Goal: Task Accomplishment & Management: Use online tool/utility

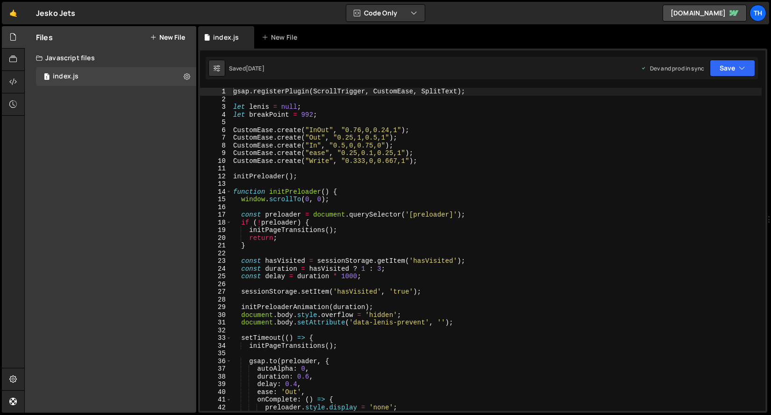
scroll to position [1963, 0]
type textarea "window.scrollTo(0, 0);"
click at [358, 197] on div "gsap . registerPlugin ( ScrollTrigger , CustomEase , SplitText ) ; let lenis = …" at bounding box center [496, 257] width 530 height 339
click at [11, 22] on link "🤙" at bounding box center [13, 13] width 23 height 22
click at [11, 19] on link "🤙" at bounding box center [13, 13] width 23 height 22
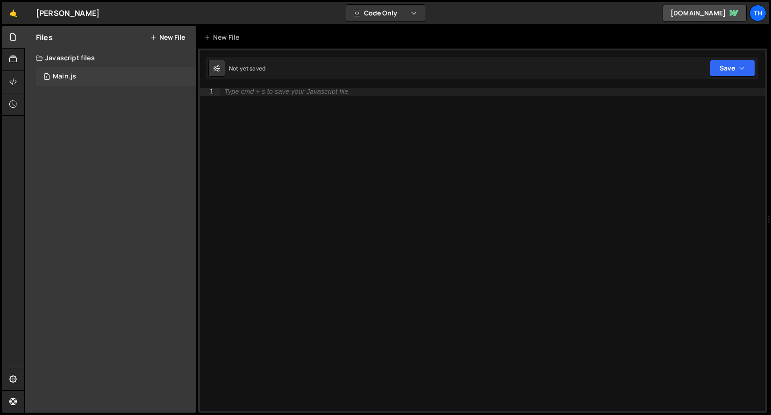
click at [58, 72] on div "Main.js" at bounding box center [64, 76] width 23 height 8
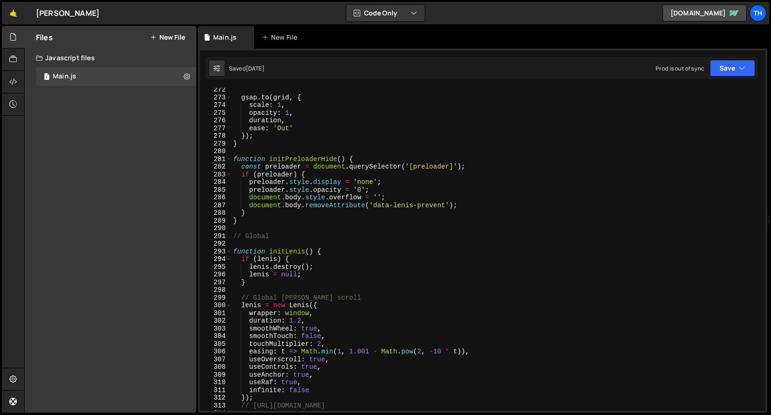
scroll to position [1840, 0]
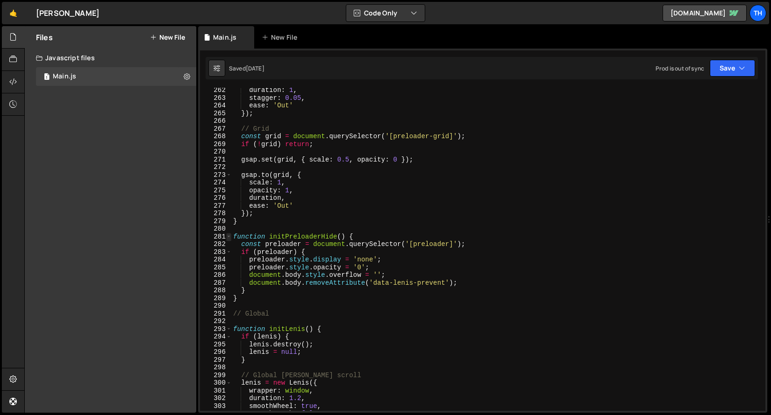
click at [229, 237] on span at bounding box center [228, 237] width 5 height 8
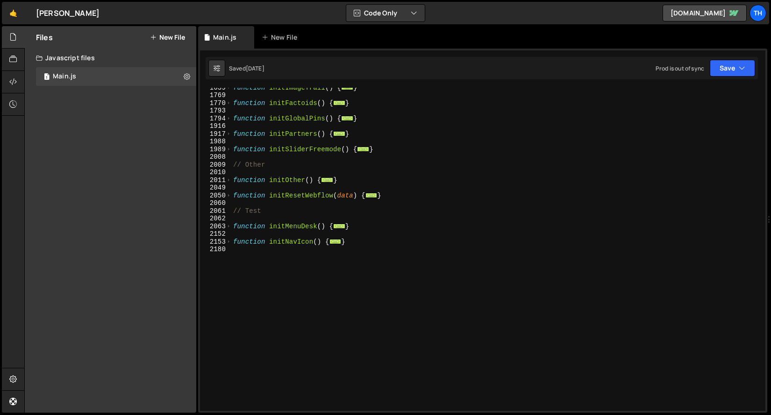
scroll to position [559, 0]
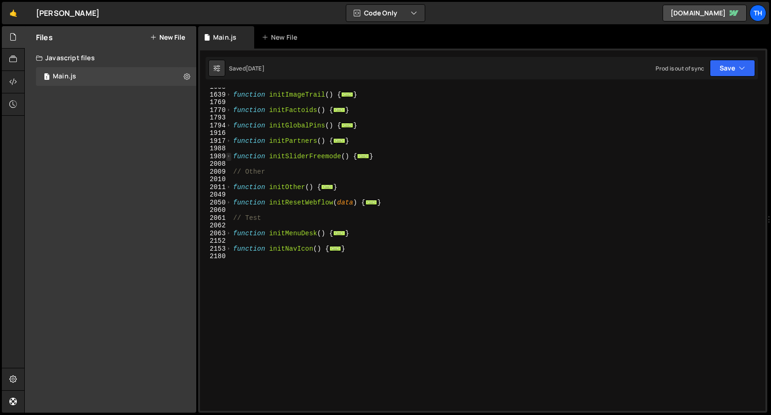
click at [227, 155] on span at bounding box center [228, 157] width 5 height 8
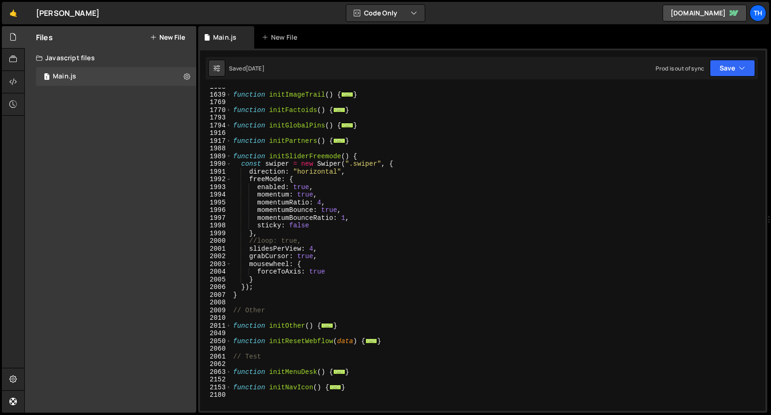
click at [249, 248] on div "function initImageTrail ( ) { ... } function initFactoids ( ) { ... } function …" at bounding box center [496, 252] width 530 height 339
type textarea "//slidesPerView: 4,"
click at [713, 67] on button "Save" at bounding box center [732, 68] width 45 height 17
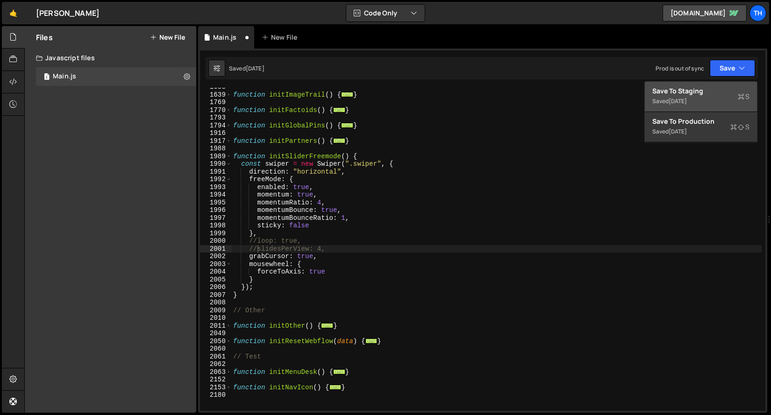
click at [711, 85] on button "Save to Staging S Saved 1 week ago" at bounding box center [701, 97] width 112 height 30
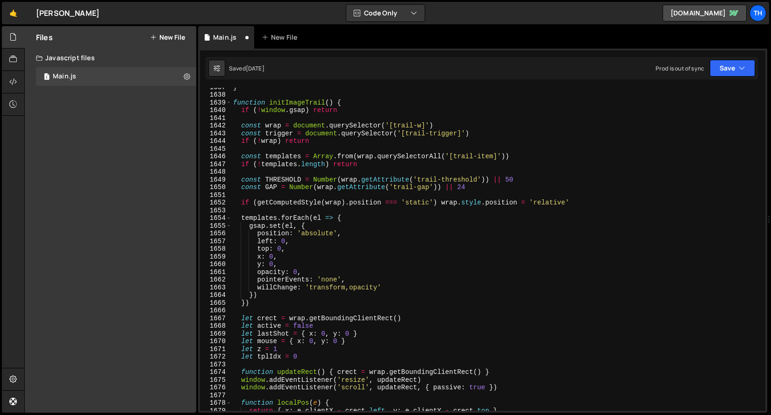
scroll to position [11495, 0]
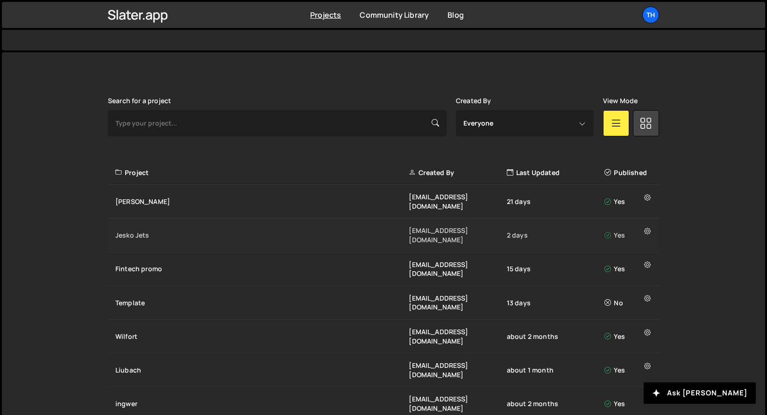
scroll to position [230, 0]
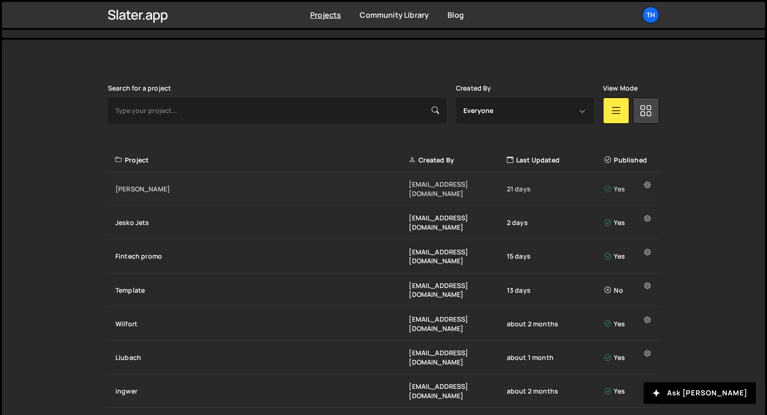
click at [172, 185] on div "[PERSON_NAME]" at bounding box center [261, 189] width 293 height 9
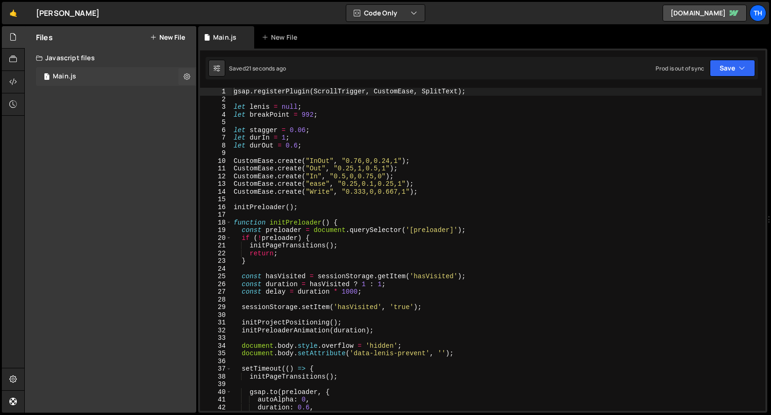
click at [137, 80] on div "1 Main.js 0" at bounding box center [116, 76] width 160 height 19
click at [228, 222] on span at bounding box center [228, 223] width 5 height 8
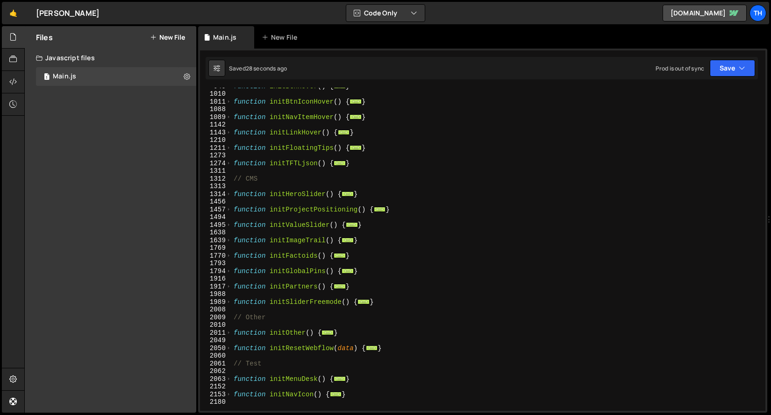
scroll to position [472, 0]
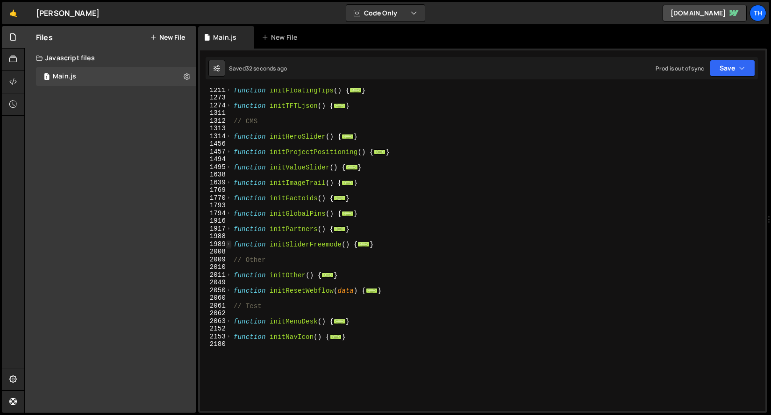
click at [229, 248] on span at bounding box center [228, 245] width 5 height 8
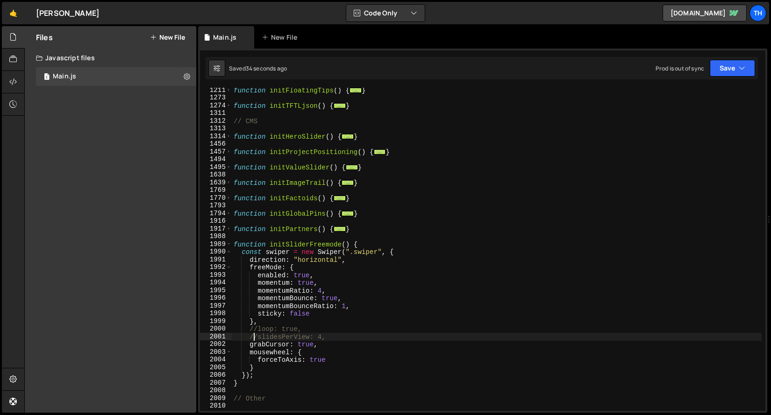
click at [255, 338] on div "function initFloatingTips ( ) { ... } function initTFTLjson ( ) { ... } // CMS …" at bounding box center [497, 255] width 530 height 339
drag, startPoint x: 257, startPoint y: 338, endPoint x: 249, endPoint y: 337, distance: 7.5
click at [249, 337] on div "function initFloatingTips ( ) { ... } function initTFTLjson ( ) { ... } // CMS …" at bounding box center [497, 255] width 530 height 339
click at [311, 338] on div "function initFloatingTips ( ) { ... } function initTFTLjson ( ) { ... } // CMS …" at bounding box center [497, 255] width 530 height 339
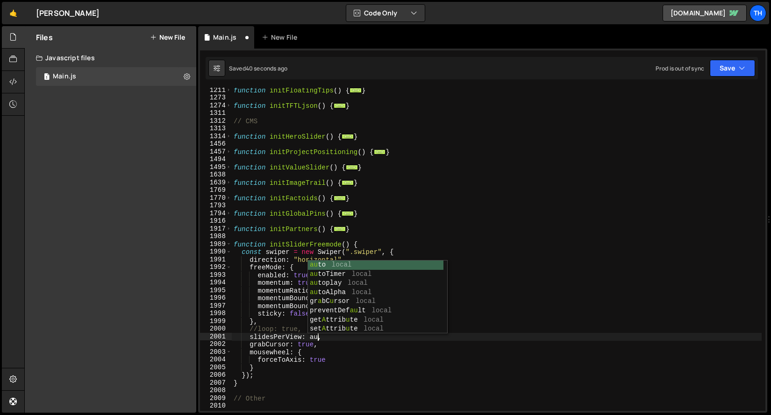
scroll to position [0, 6]
click at [428, 139] on div "function initFloatingTips ( ) { ... } function initTFTLjson ( ) { ... } // CMS …" at bounding box center [497, 255] width 530 height 339
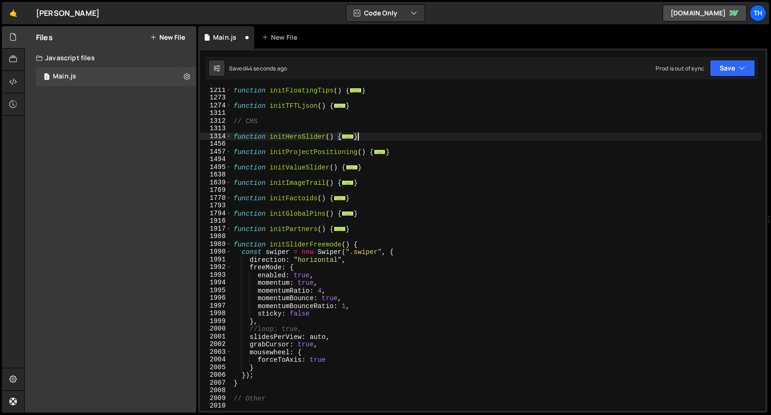
scroll to position [0, 0]
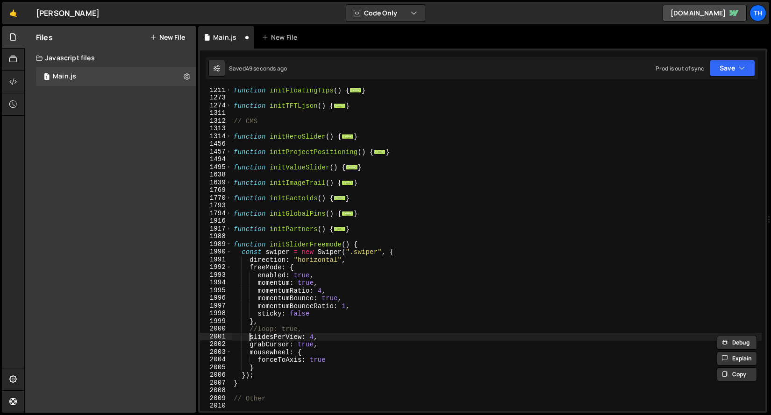
click at [250, 339] on div "function initFloatingTips ( ) { ... } function initTFTLjson ( ) { ... } // CMS …" at bounding box center [497, 255] width 530 height 339
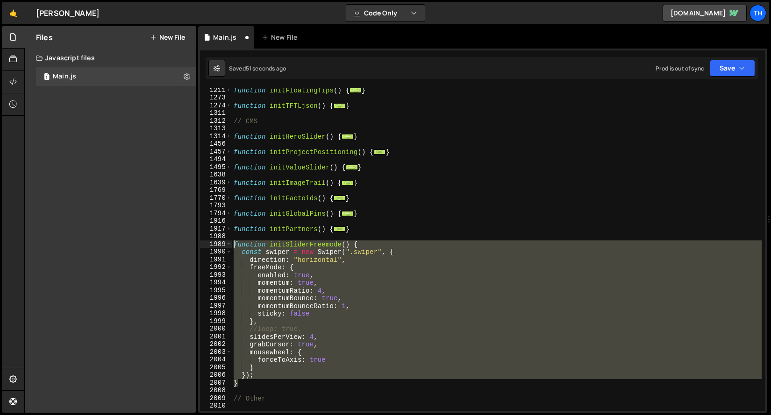
drag, startPoint x: 249, startPoint y: 384, endPoint x: 173, endPoint y: 246, distance: 158.1
click at [173, 246] on div "Files New File Javascript files 1 Main.js 0 CSS files Copy share link Edit File…" at bounding box center [397, 219] width 747 height 387
paste textarea "}"
click at [334, 343] on div "function initFloatingTips ( ) { ... } function initTFTLjson ( ) { ... } // CMS …" at bounding box center [497, 249] width 530 height 323
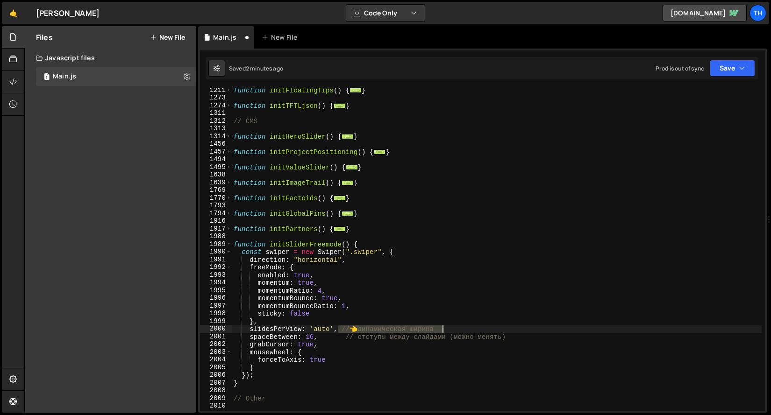
drag, startPoint x: 337, startPoint y: 330, endPoint x: 490, endPoint y: 330, distance: 152.3
click at [490, 330] on div "function initFloatingTips ( ) { ... } function initTFTLjson ( ) { ... } // CMS …" at bounding box center [497, 255] width 530 height 339
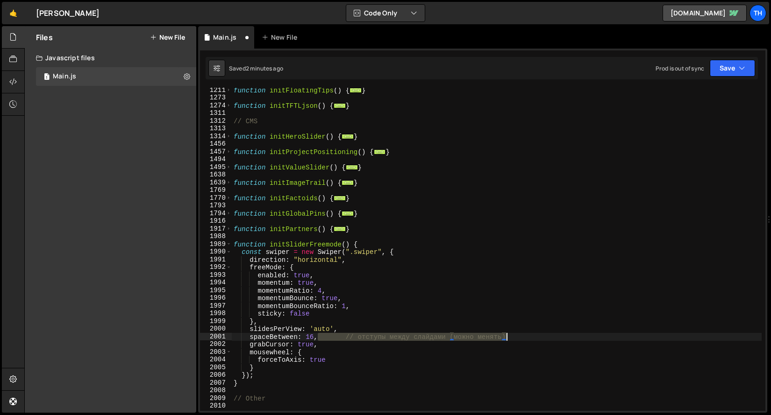
drag, startPoint x: 325, startPoint y: 338, endPoint x: 535, endPoint y: 333, distance: 210.8
click at [535, 333] on div "function initFloatingTips ( ) { ... } function initTFTLjson ( ) { ... } // CMS …" at bounding box center [497, 255] width 530 height 339
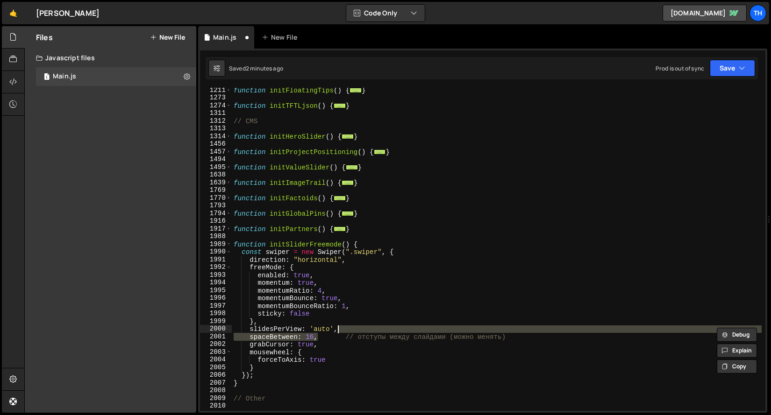
click at [522, 338] on div "function initFloatingTips ( ) { ... } function initTFTLjson ( ) { ... } // CMS …" at bounding box center [497, 255] width 530 height 339
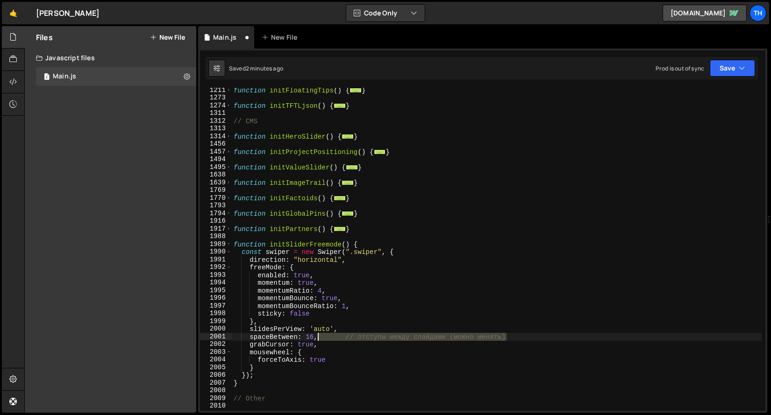
drag, startPoint x: 446, startPoint y: 344, endPoint x: 319, endPoint y: 337, distance: 127.3
click at [319, 337] on div "function initFloatingTips ( ) { ... } function initTFTLjson ( ) { ... } // CMS …" at bounding box center [497, 255] width 530 height 339
click at [736, 70] on button "Save" at bounding box center [732, 68] width 45 height 17
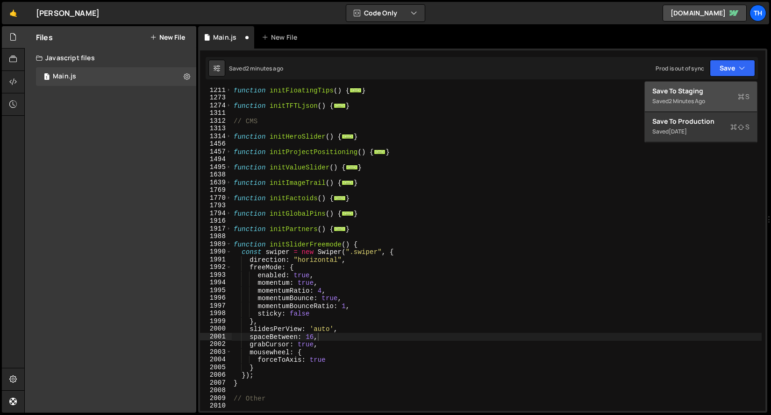
click at [721, 88] on div "Save to Staging S" at bounding box center [700, 90] width 97 height 9
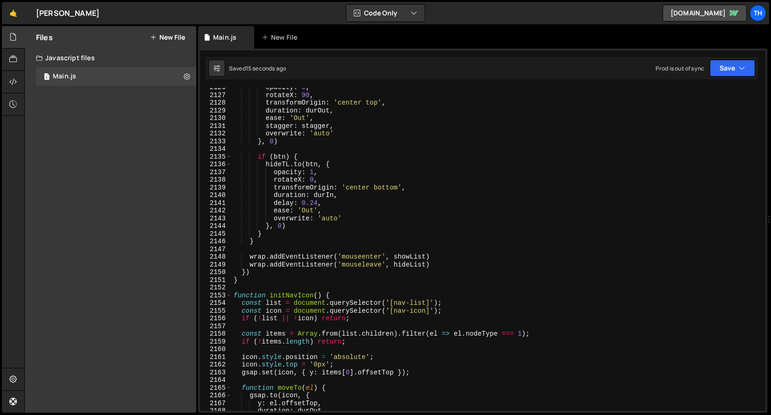
scroll to position [14707, 0]
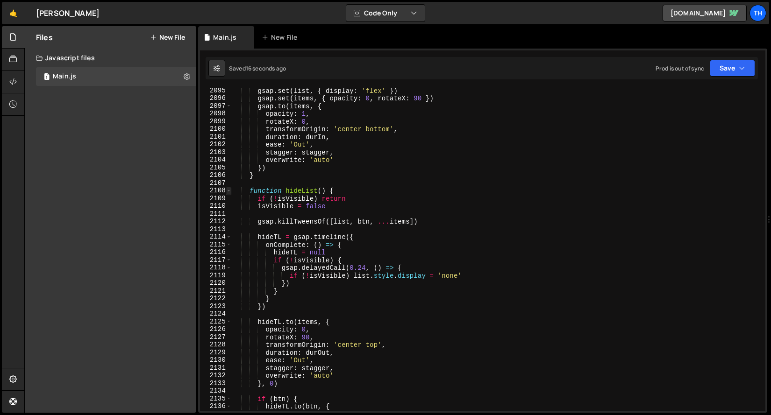
click at [228, 189] on span at bounding box center [228, 191] width 5 height 8
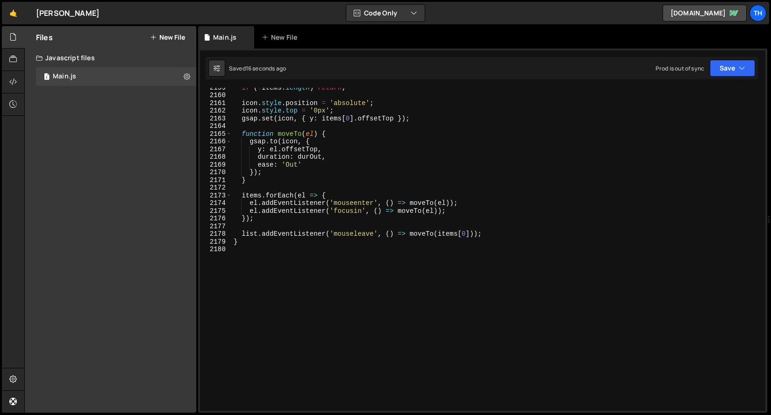
scroll to position [14986, 0]
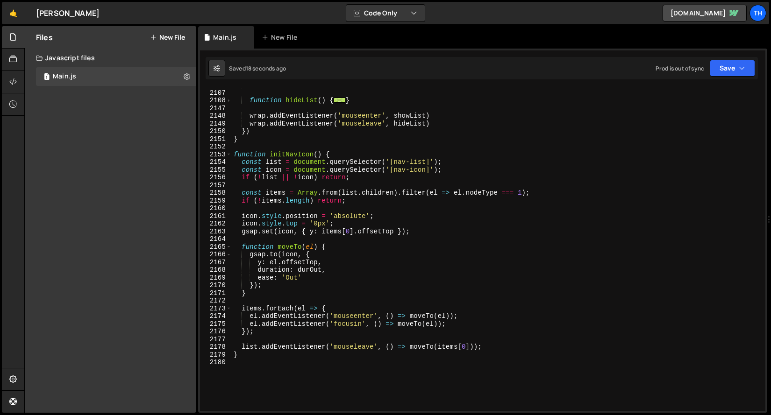
click at [232, 154] on div "function showList ( ) { ... } function hideList ( ) { ... } wrap . addEventList…" at bounding box center [497, 250] width 530 height 339
click at [227, 154] on span at bounding box center [228, 155] width 5 height 8
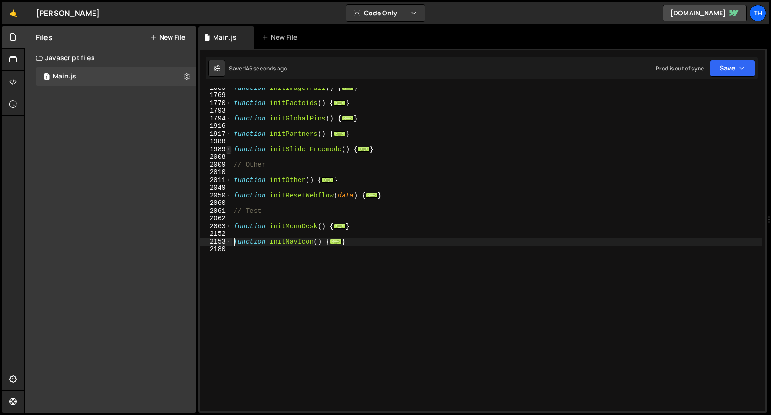
click at [227, 152] on span at bounding box center [228, 150] width 5 height 8
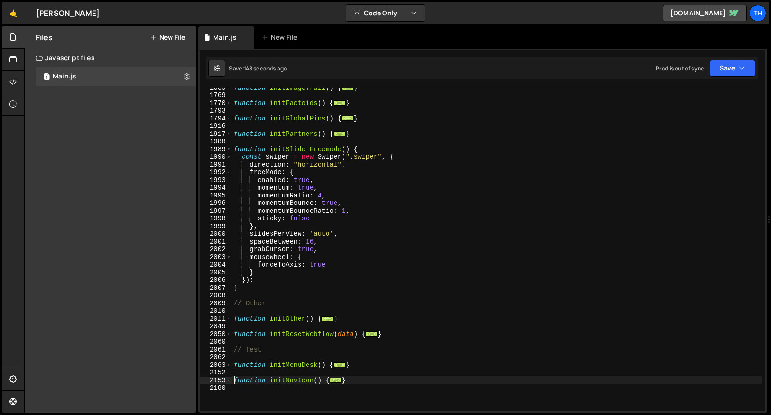
click at [252, 243] on div "function initImageTrail ( ) { ... } function initFactoids ( ) { ... } function …" at bounding box center [497, 253] width 530 height 339
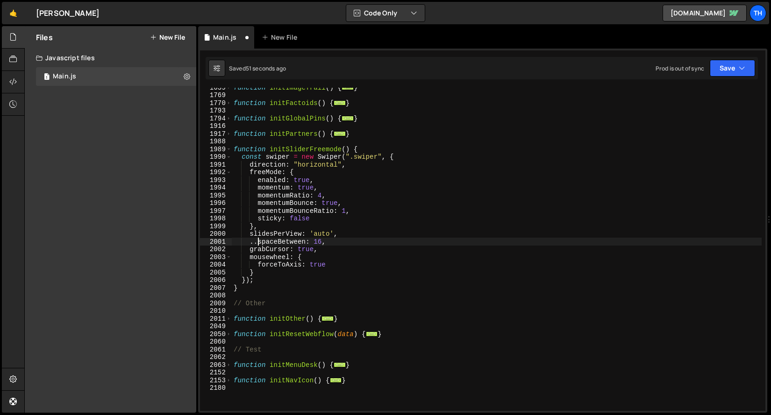
scroll to position [0, 1]
type textarea "//spaceBetween: 16,"
click at [727, 70] on button "Save" at bounding box center [732, 68] width 45 height 17
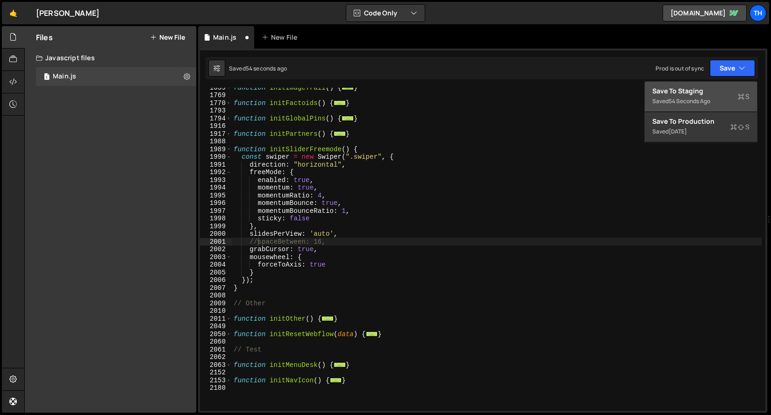
click at [723, 86] on div "Save to Staging S" at bounding box center [700, 90] width 97 height 9
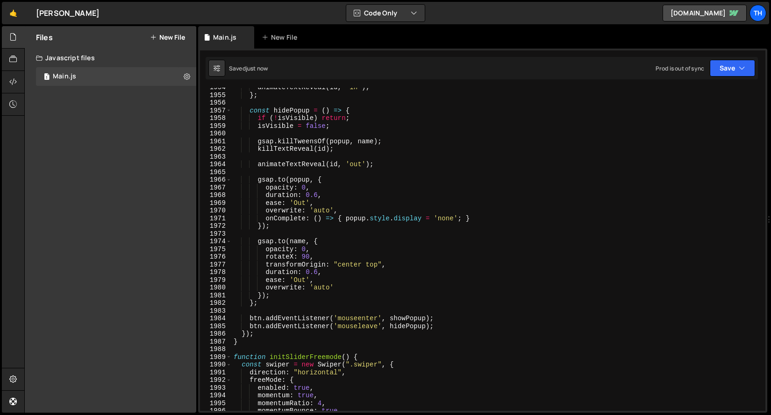
scroll to position [13851, 0]
